Goal: Transaction & Acquisition: Book appointment/travel/reservation

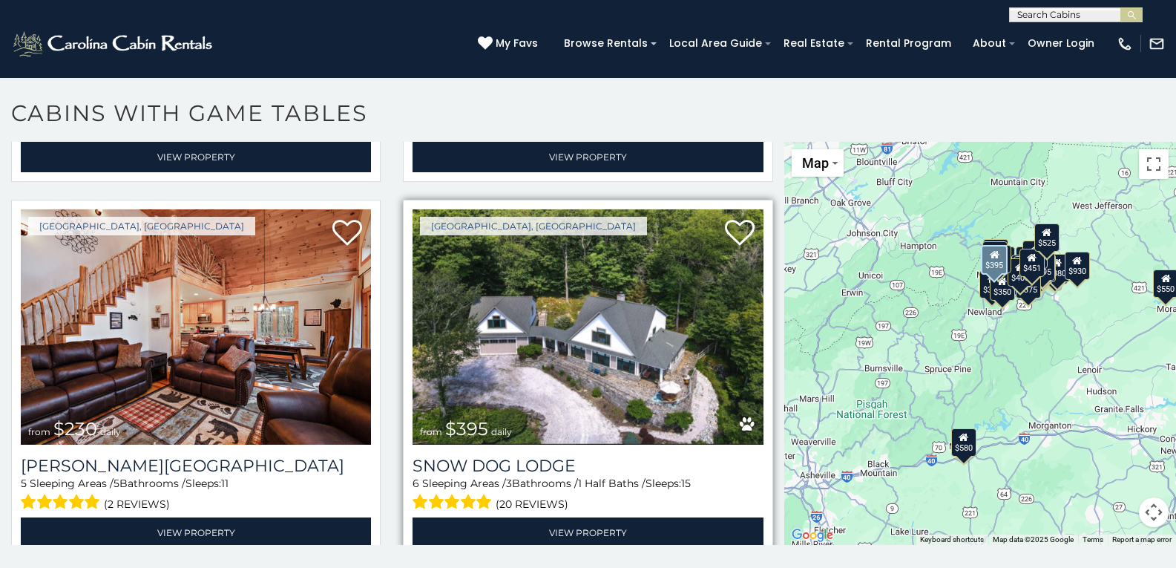
scroll to position [2597, 0]
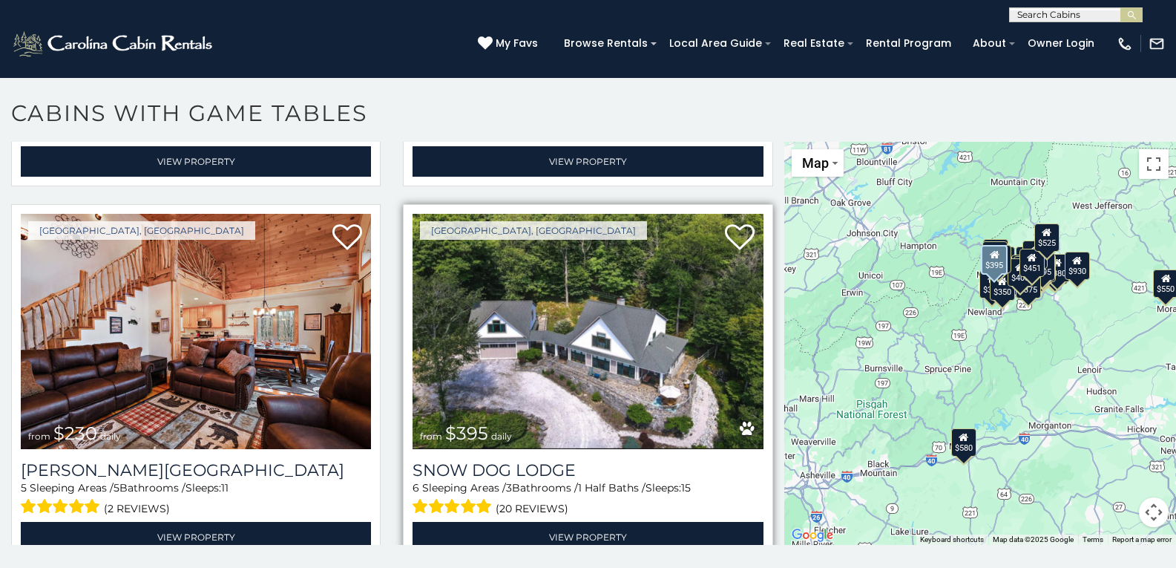
click at [534, 335] on img at bounding box center [588, 331] width 350 height 235
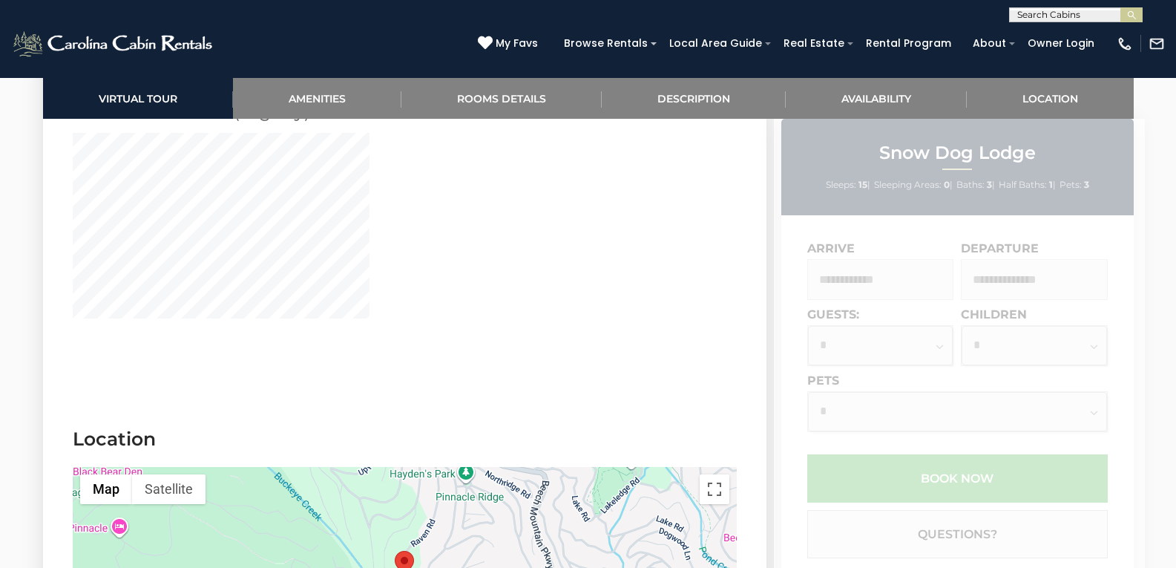
scroll to position [3339, 0]
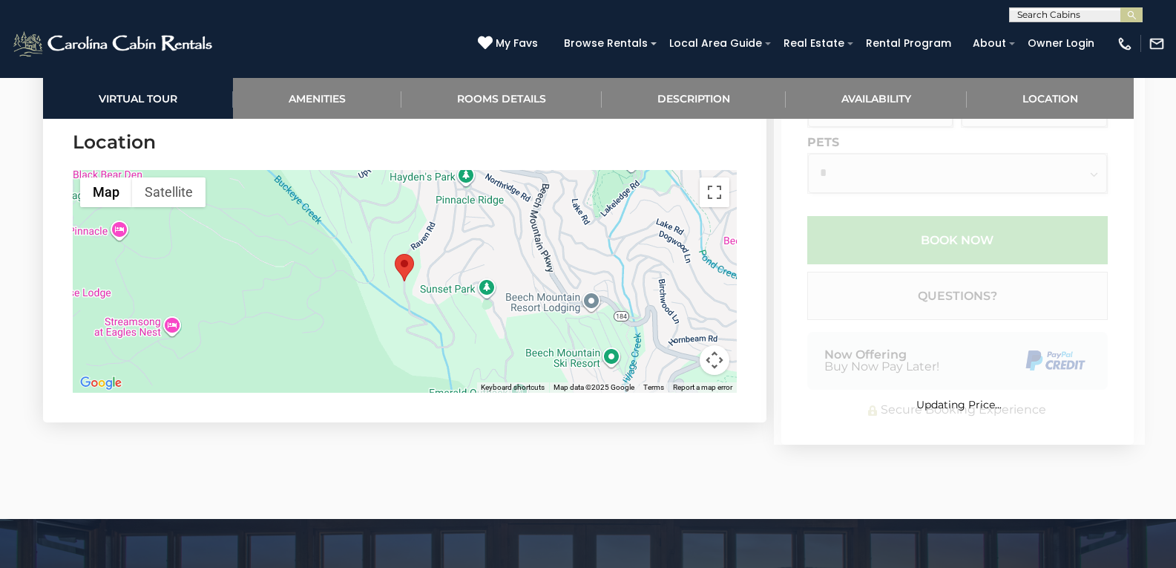
click at [361, 299] on div at bounding box center [405, 281] width 664 height 223
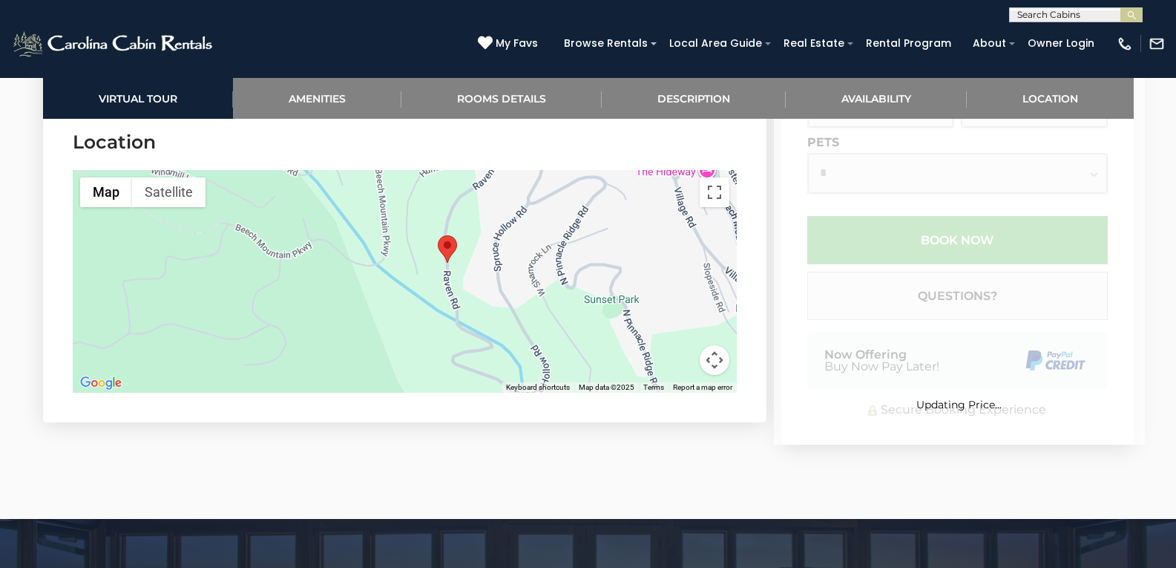
click at [421, 296] on div at bounding box center [405, 281] width 664 height 223
click at [422, 296] on div at bounding box center [405, 281] width 664 height 223
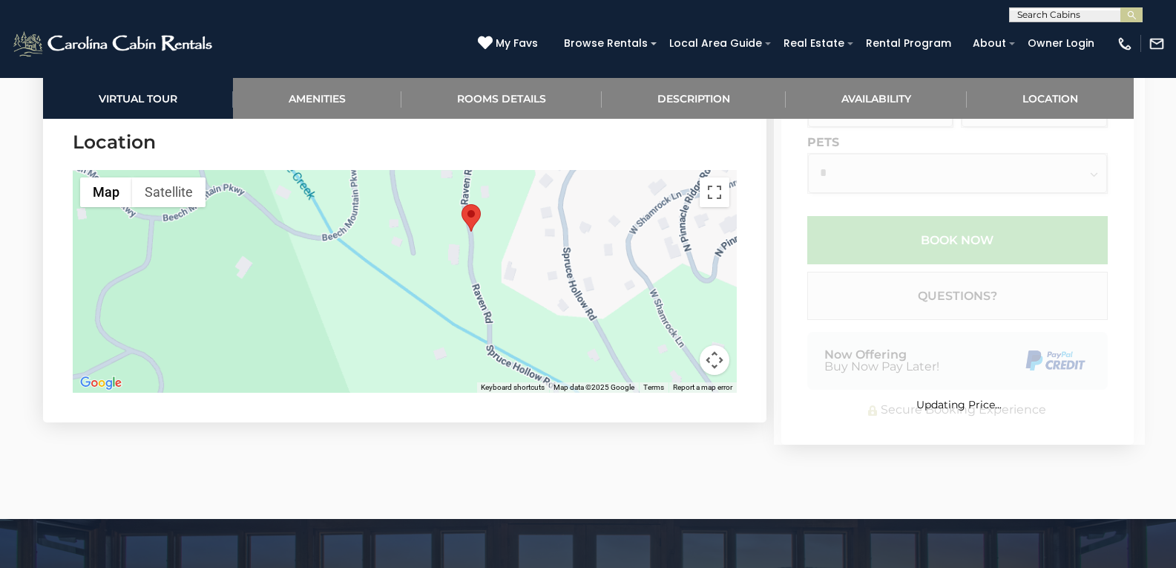
click at [516, 243] on div at bounding box center [405, 281] width 664 height 223
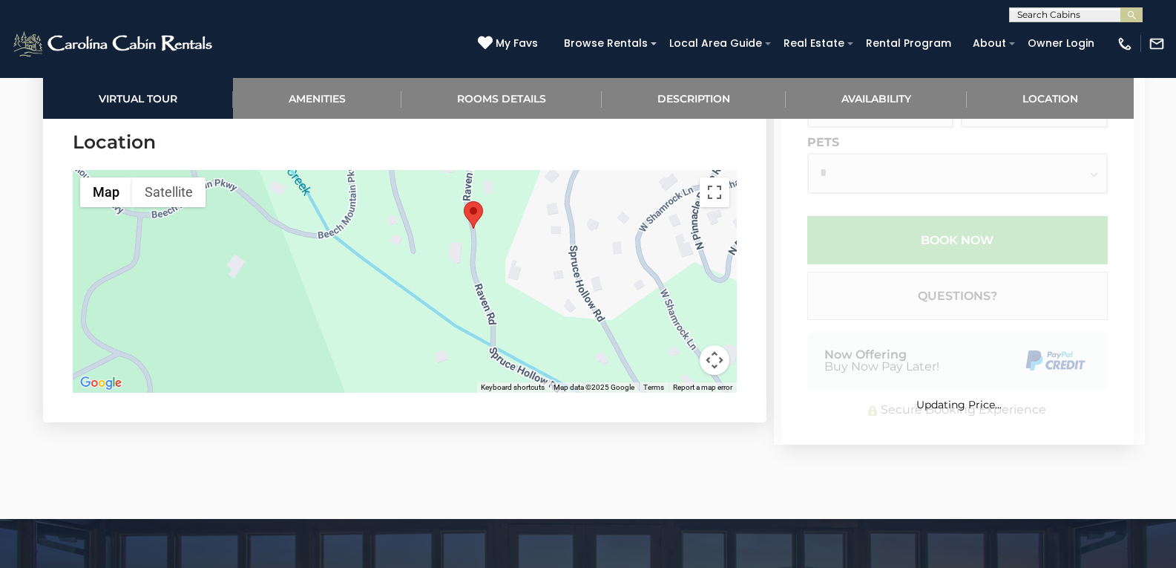
click at [516, 243] on div at bounding box center [405, 281] width 664 height 223
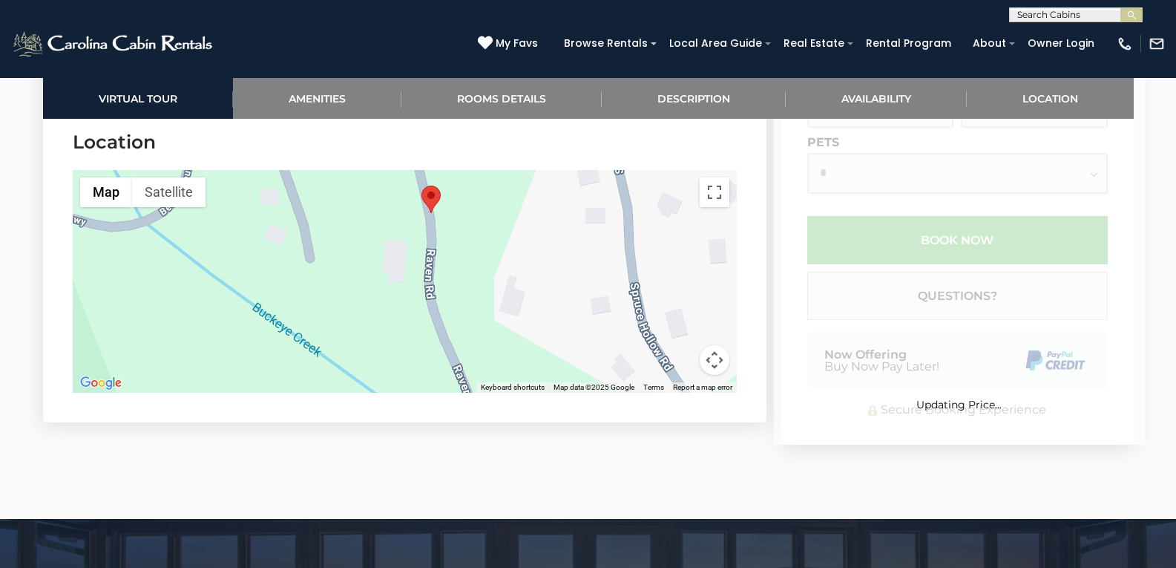
drag, startPoint x: 508, startPoint y: 229, endPoint x: 488, endPoint y: 321, distance: 94.2
click at [488, 321] on div at bounding box center [405, 281] width 664 height 223
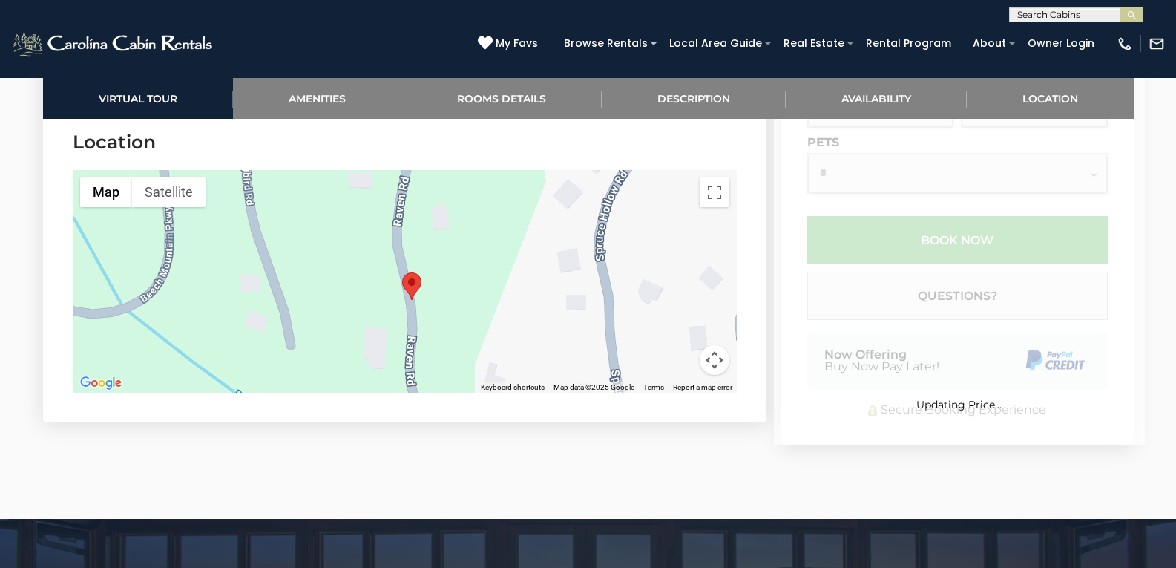
click at [477, 299] on div at bounding box center [405, 281] width 664 height 223
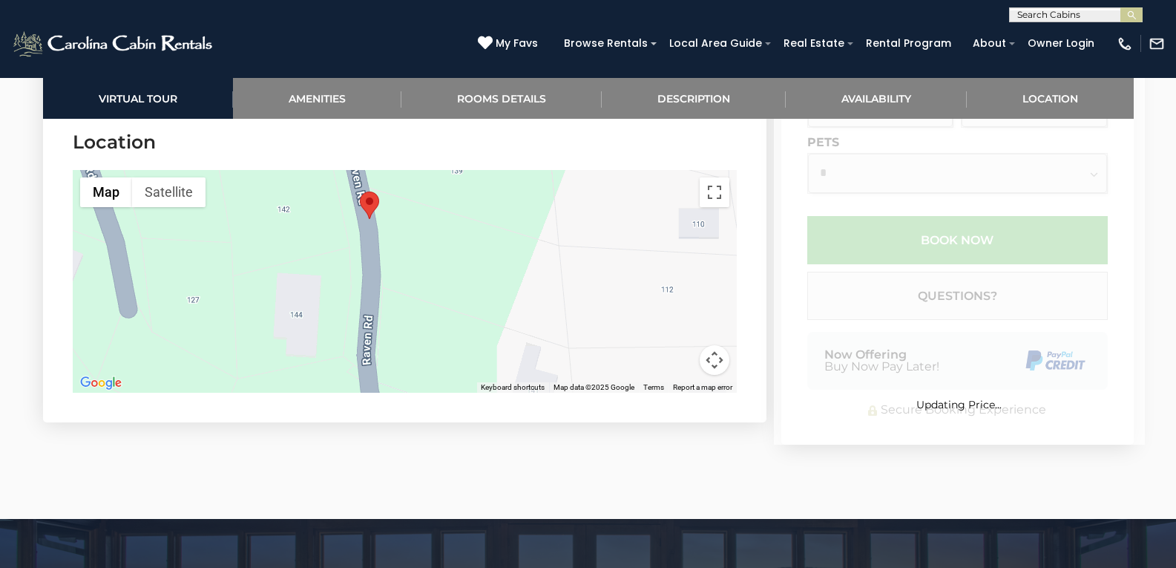
drag, startPoint x: 442, startPoint y: 346, endPoint x: 474, endPoint y: 246, distance: 104.7
click at [472, 246] on div at bounding box center [405, 281] width 664 height 223
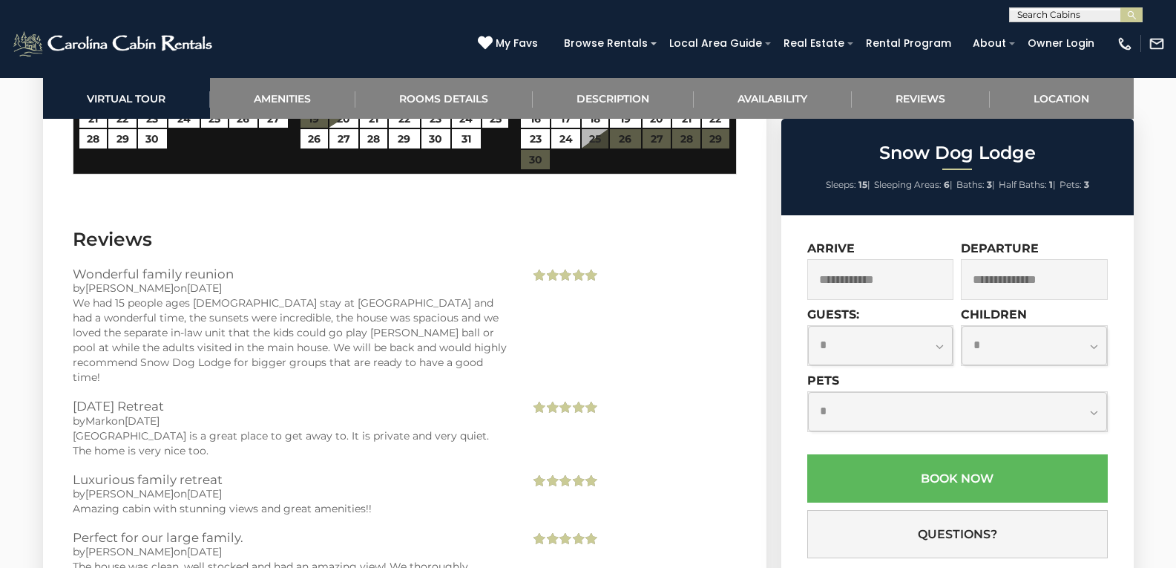
scroll to position [3720, 0]
